Goal: Transaction & Acquisition: Purchase product/service

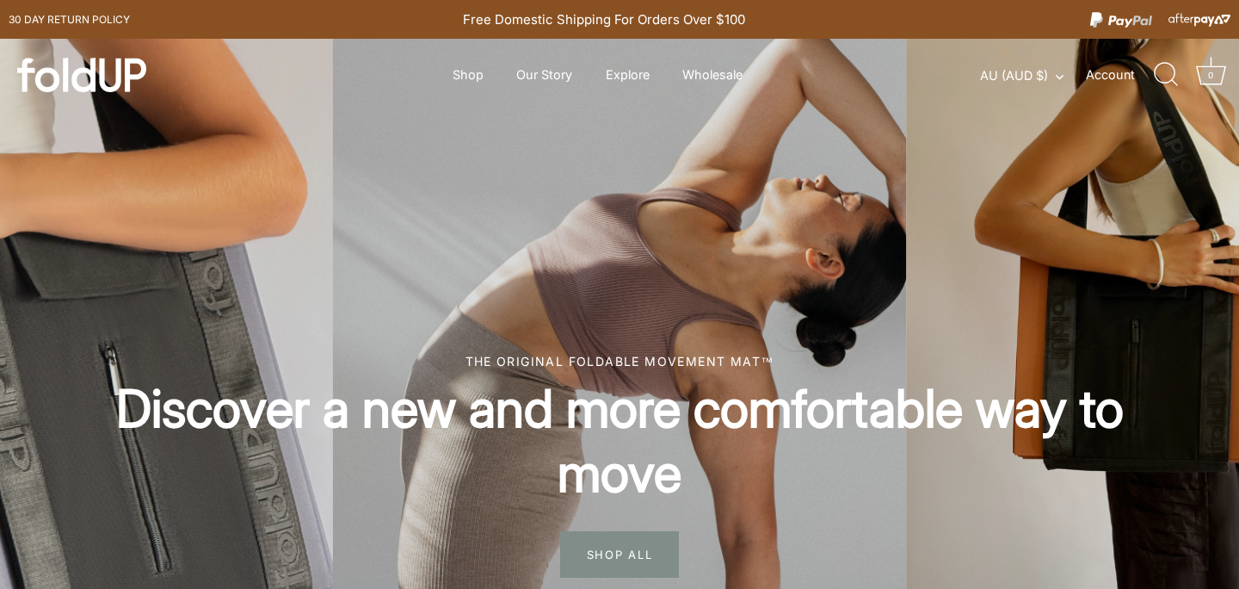
scroll to position [12, 0]
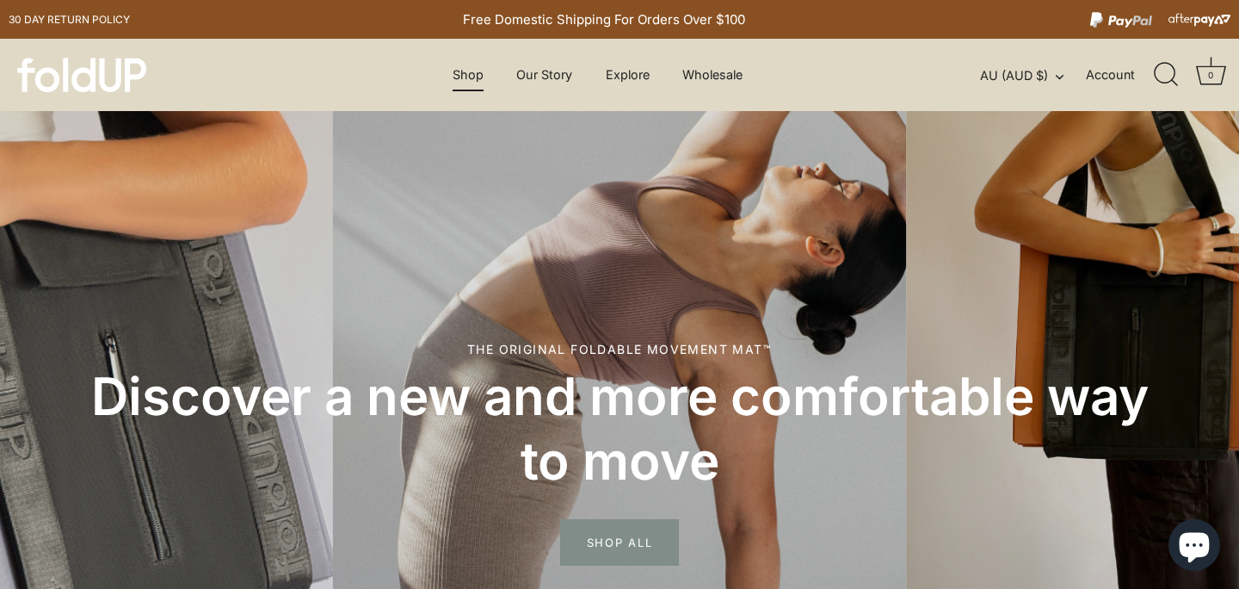
click at [473, 76] on link "Shop" at bounding box center [467, 75] width 61 height 33
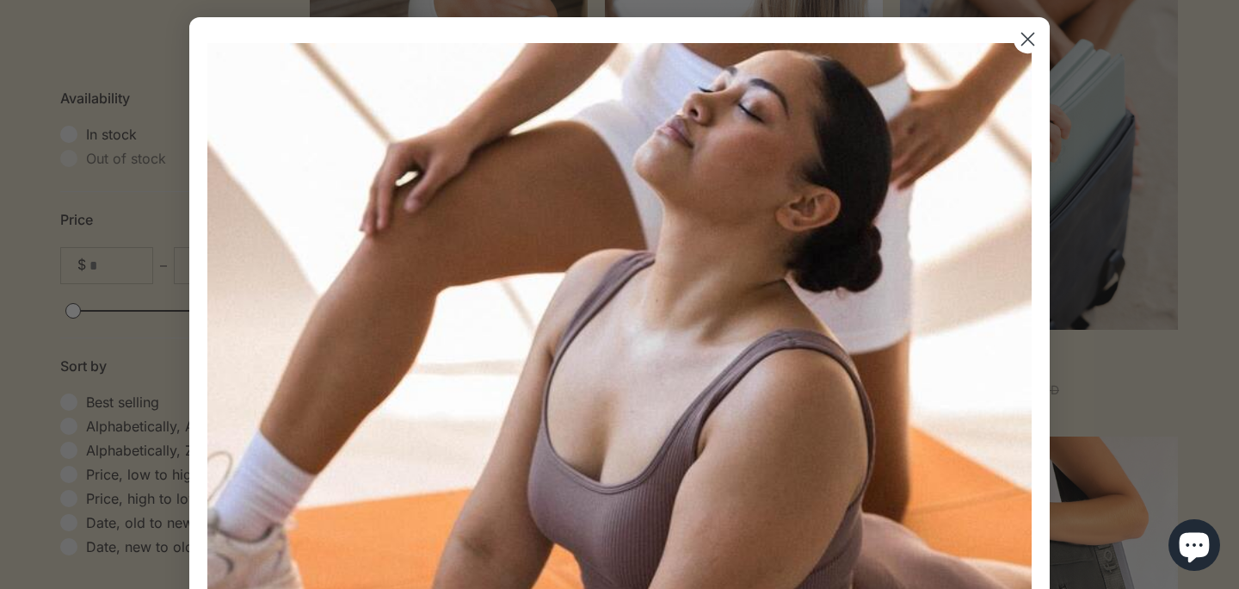
click at [1204, 213] on div "Close dialog Sign up for 10% off your first order. PLUS exclusive offers, VIP l…" at bounding box center [619, 294] width 1239 height 589
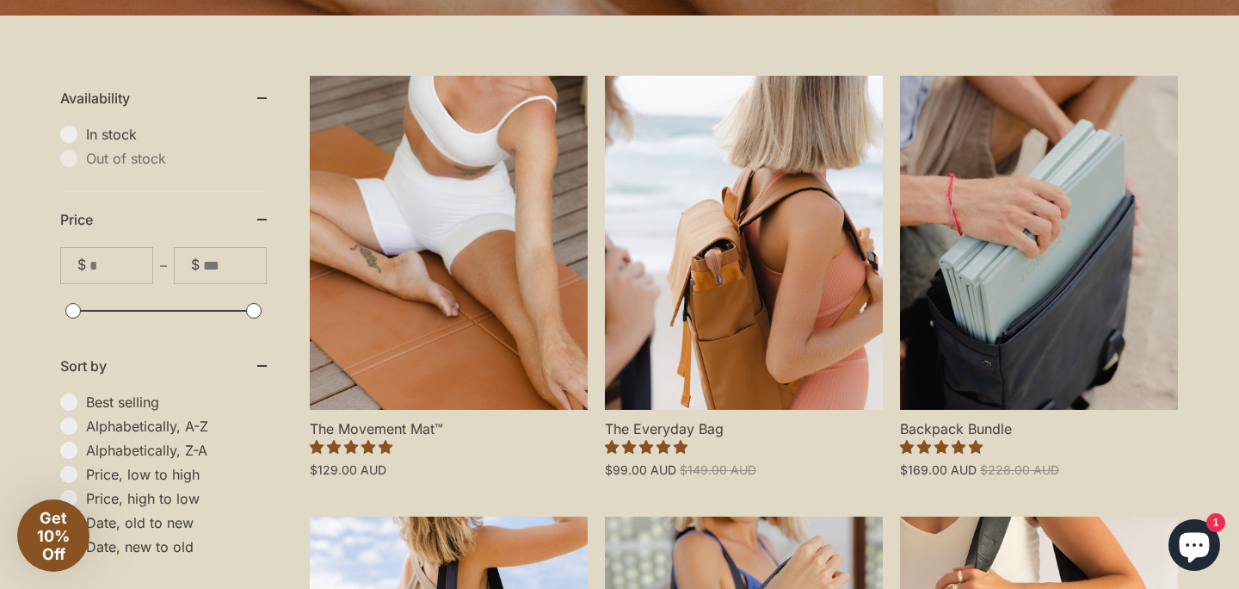
scroll to position [429, 0]
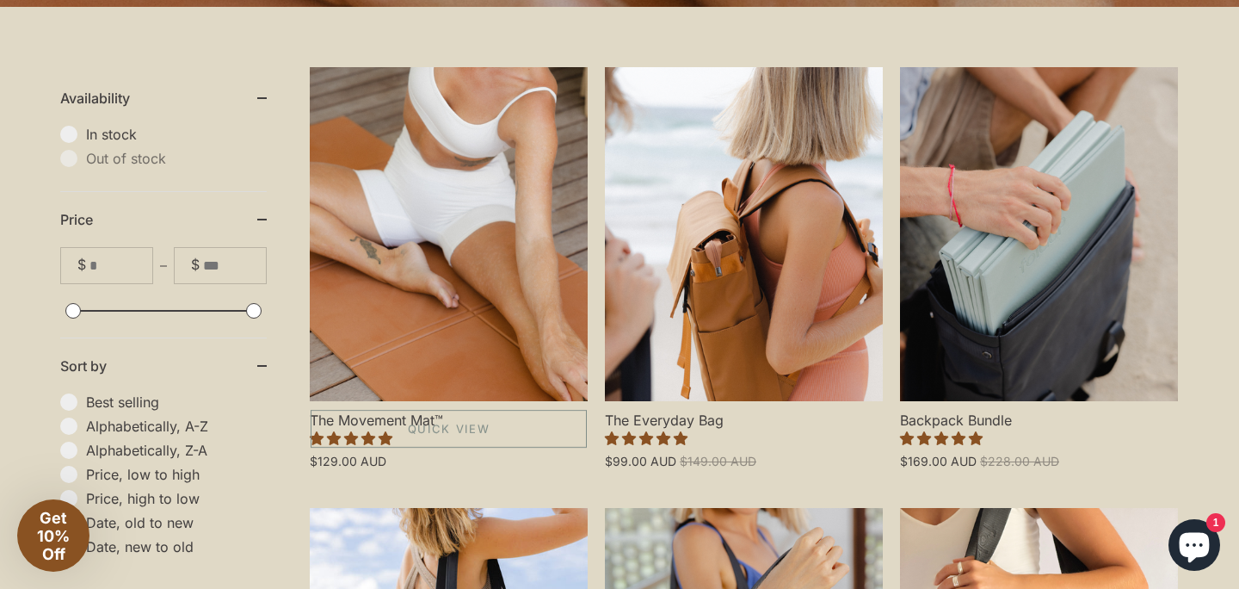
click at [521, 241] on link "The Movement Mat™" at bounding box center [449, 234] width 278 height 334
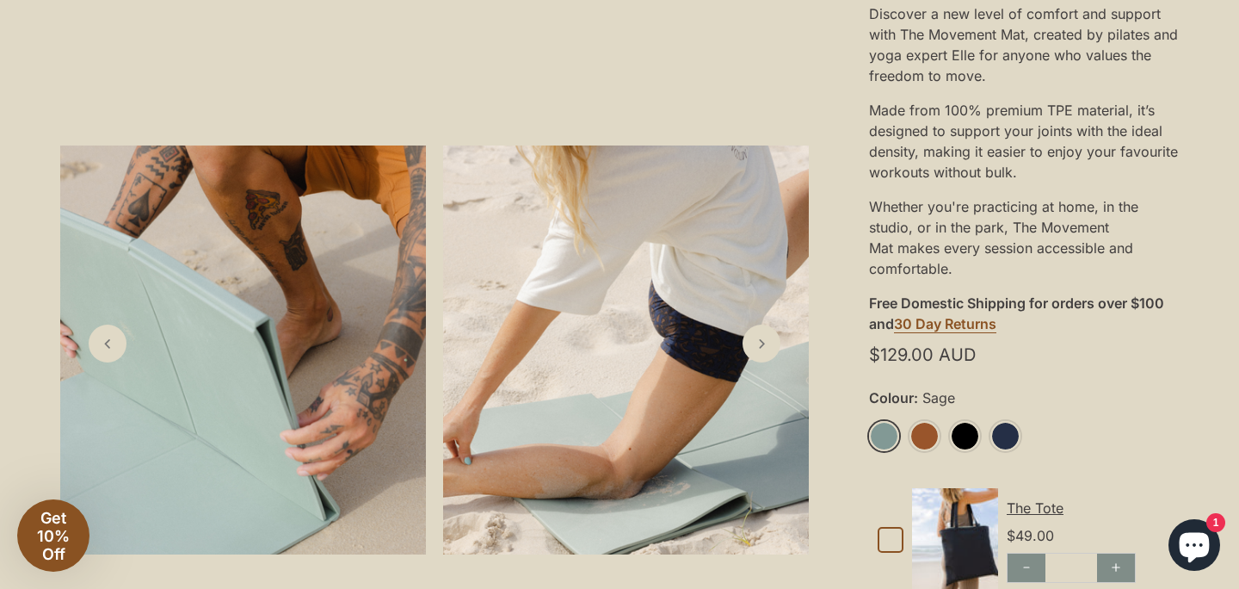
scroll to position [447, 0]
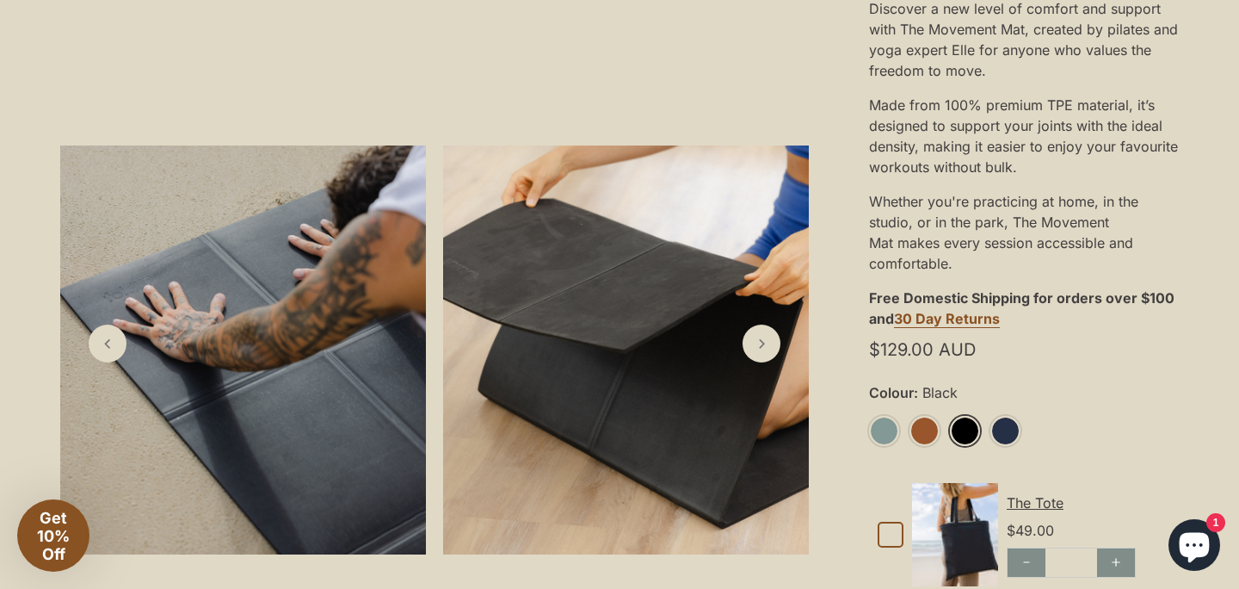
click at [974, 427] on link "Black" at bounding box center [965, 431] width 30 height 30
click at [954, 425] on link "Black" at bounding box center [965, 431] width 30 height 30
click at [772, 336] on link "Next slide" at bounding box center [762, 343] width 40 height 40
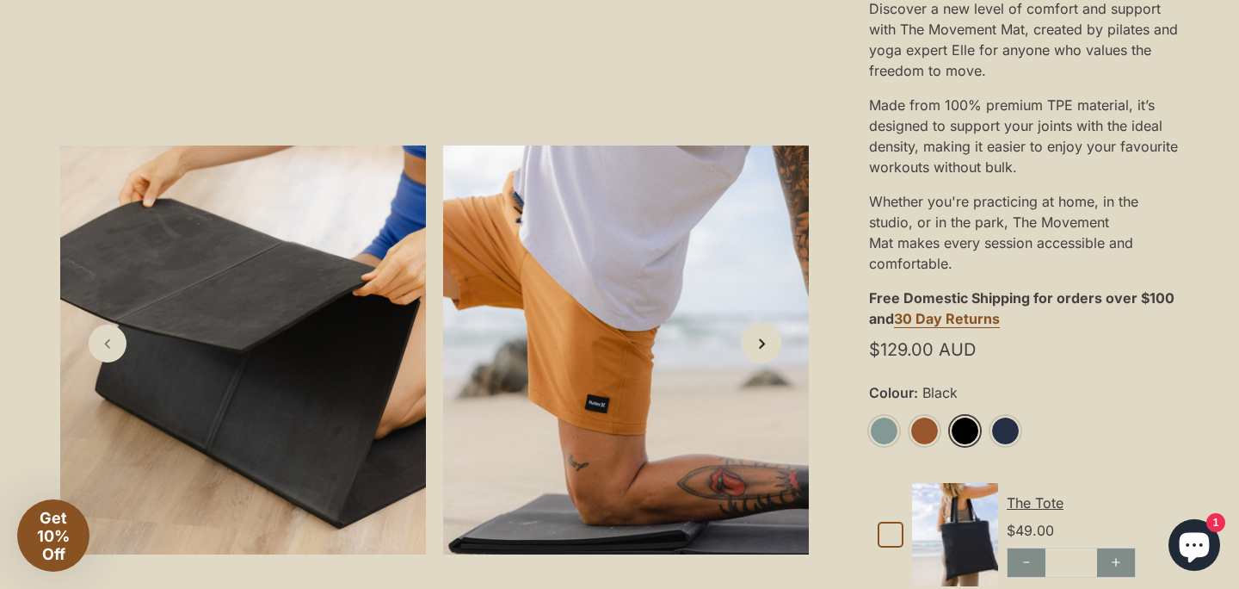
click at [769, 336] on icon "Next slide" at bounding box center [761, 343] width 18 height 18
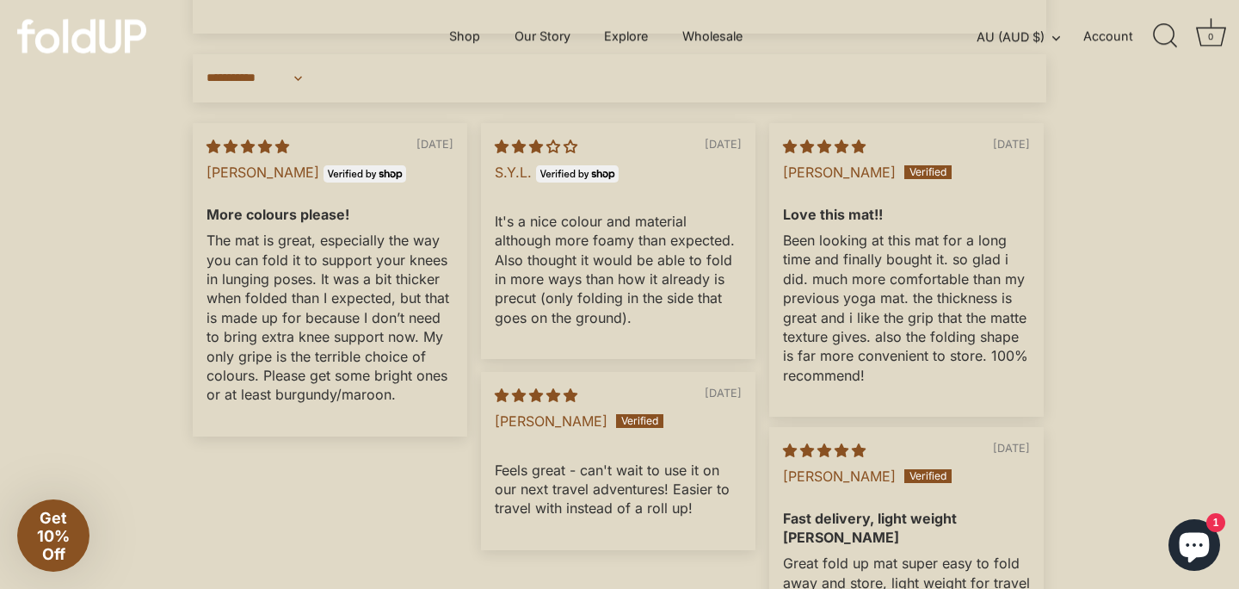
scroll to position [4926, 0]
